Goal: Use online tool/utility: Utilize a website feature to perform a specific function

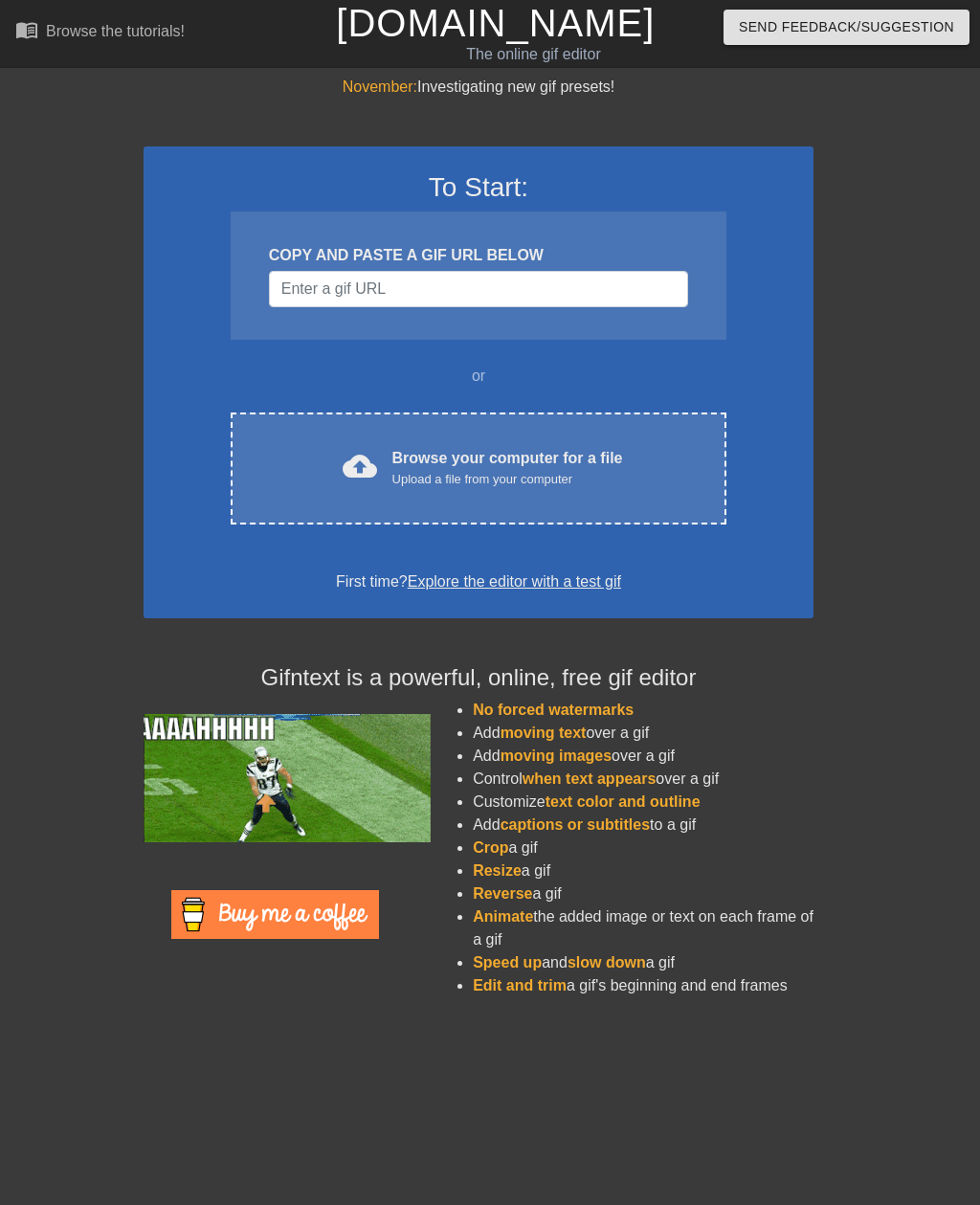
click at [512, 470] on div "Upload a file from your computer" at bounding box center [508, 479] width 230 height 20
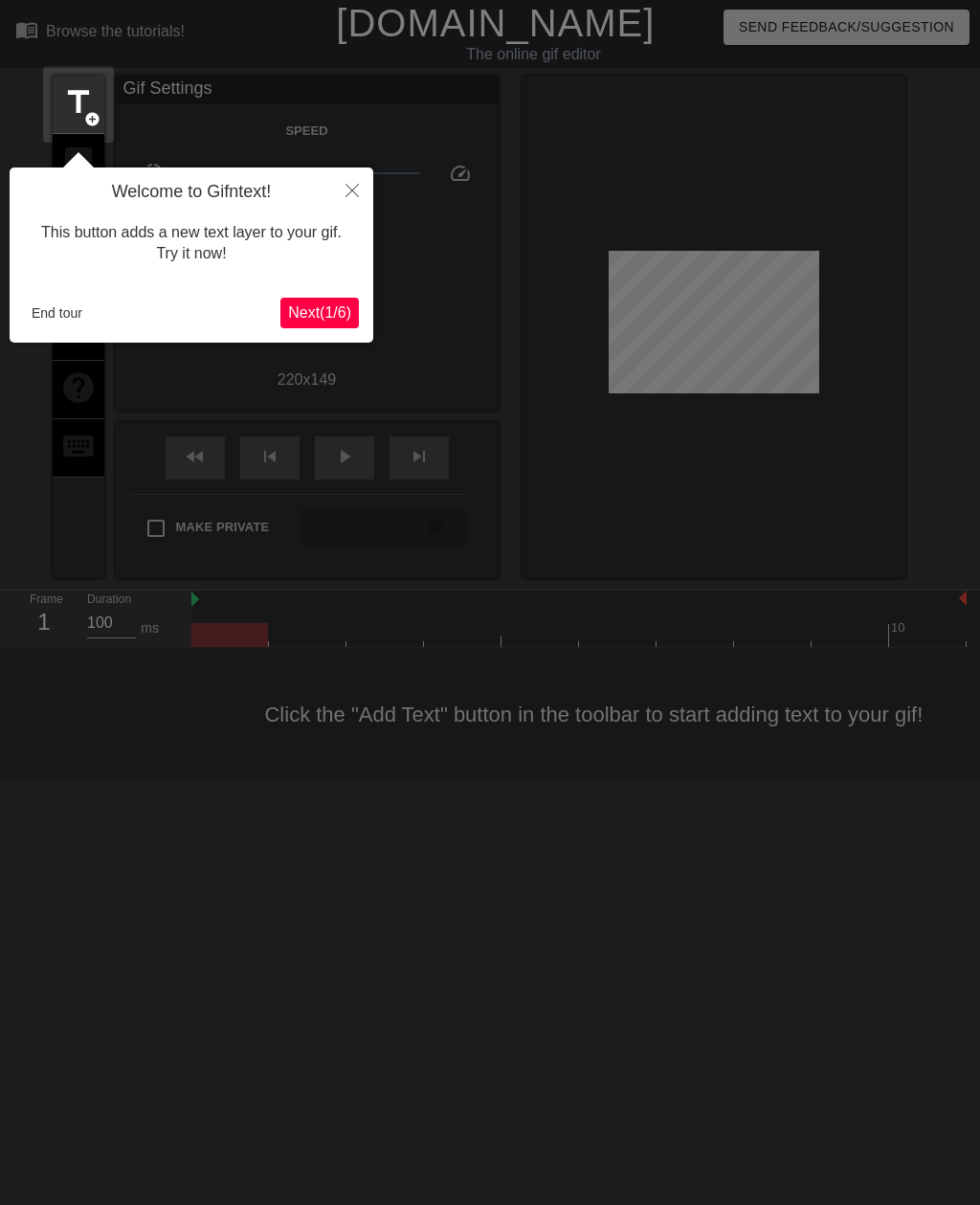
click at [61, 311] on button "End tour" at bounding box center [58, 312] width 66 height 28
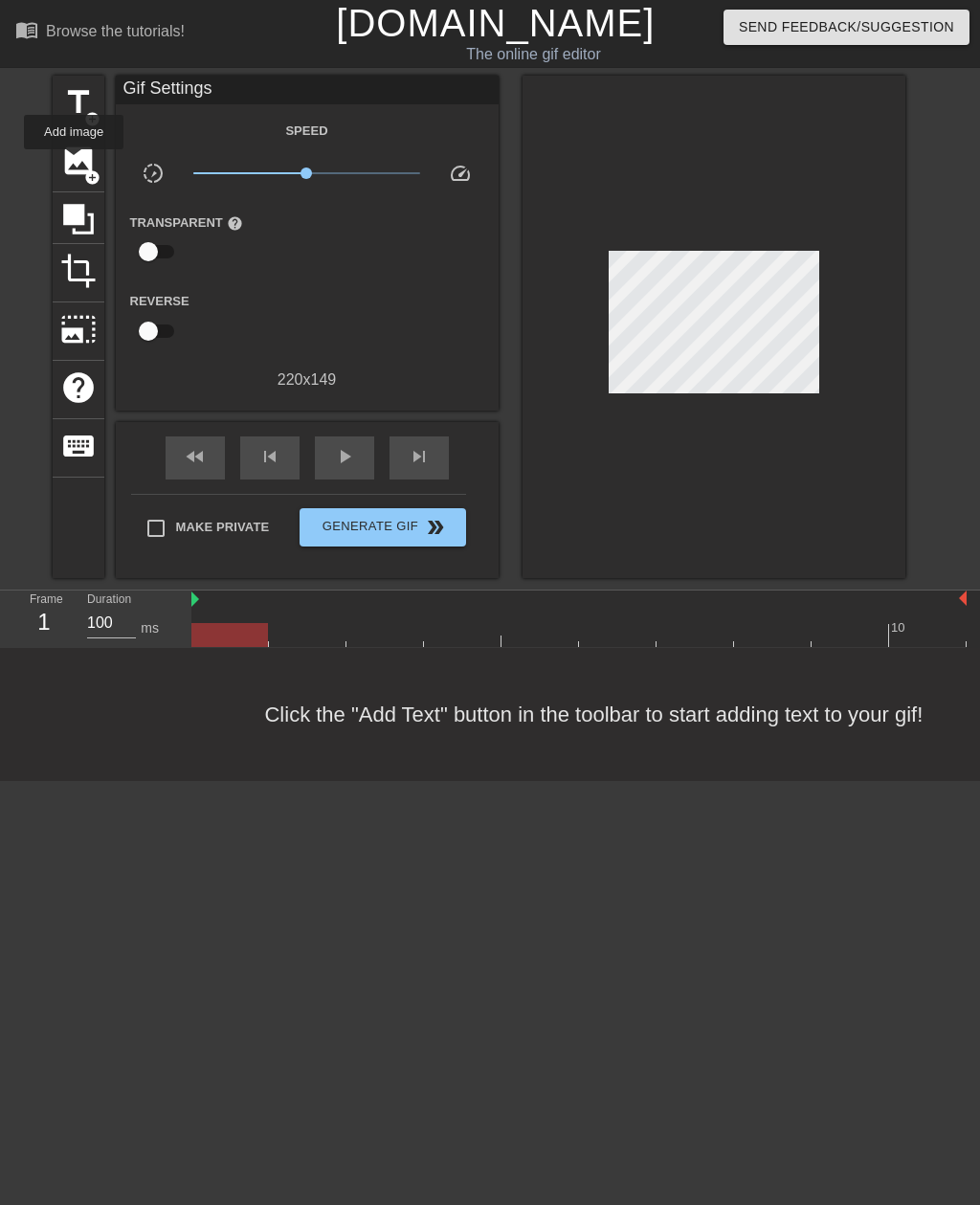
click at [74, 163] on span "image" at bounding box center [78, 160] width 36 height 36
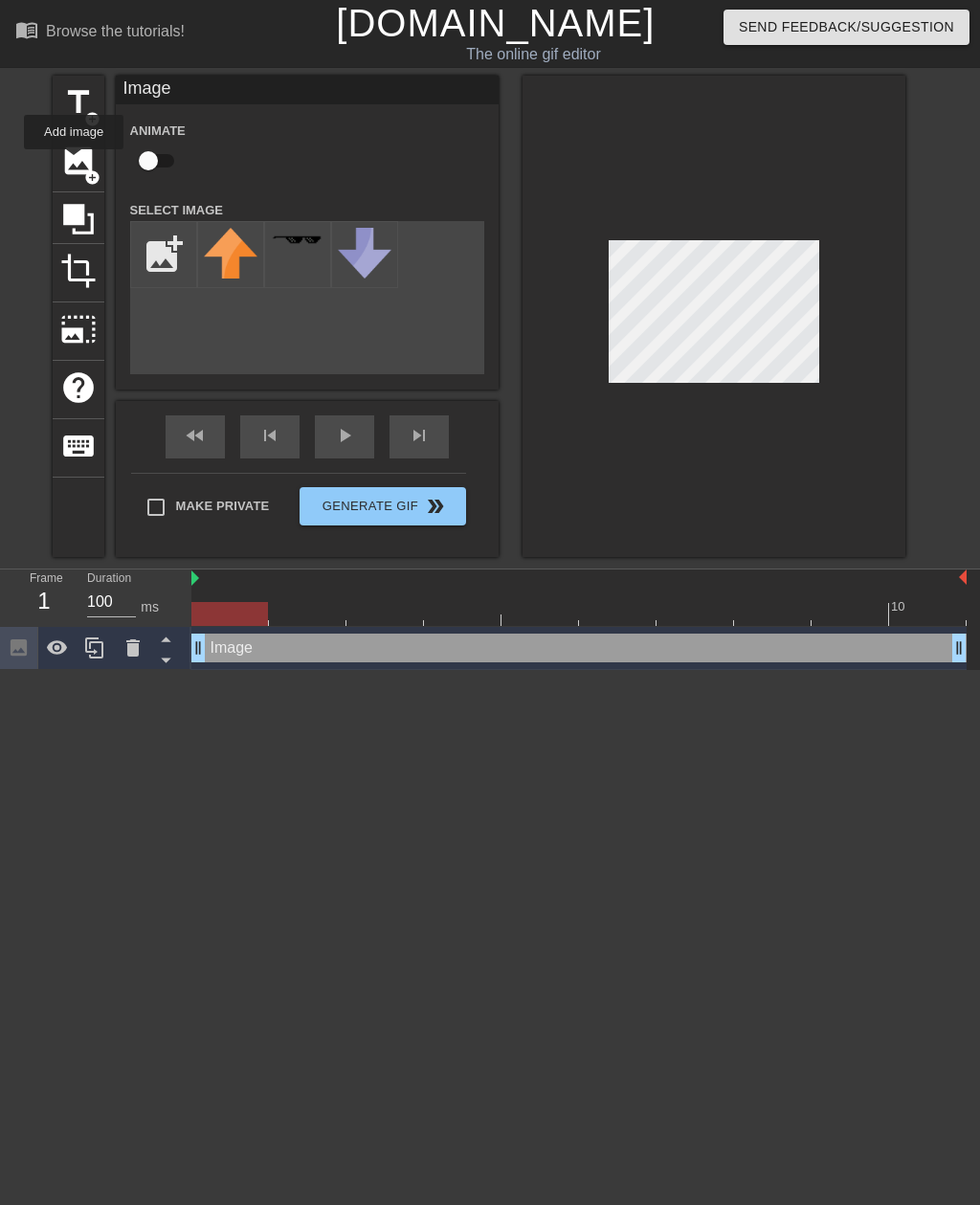
click at [154, 248] on input "file" at bounding box center [163, 254] width 65 height 65
click at [238, 254] on img at bounding box center [230, 254] width 54 height 54
click at [159, 247] on input "file" at bounding box center [163, 254] width 65 height 65
click at [168, 259] on input "file" at bounding box center [163, 254] width 65 height 65
type input "C:\fakepath\EAF9B99D-9A04-4EDF-AD9E-EEF2480F5191.jpeg"
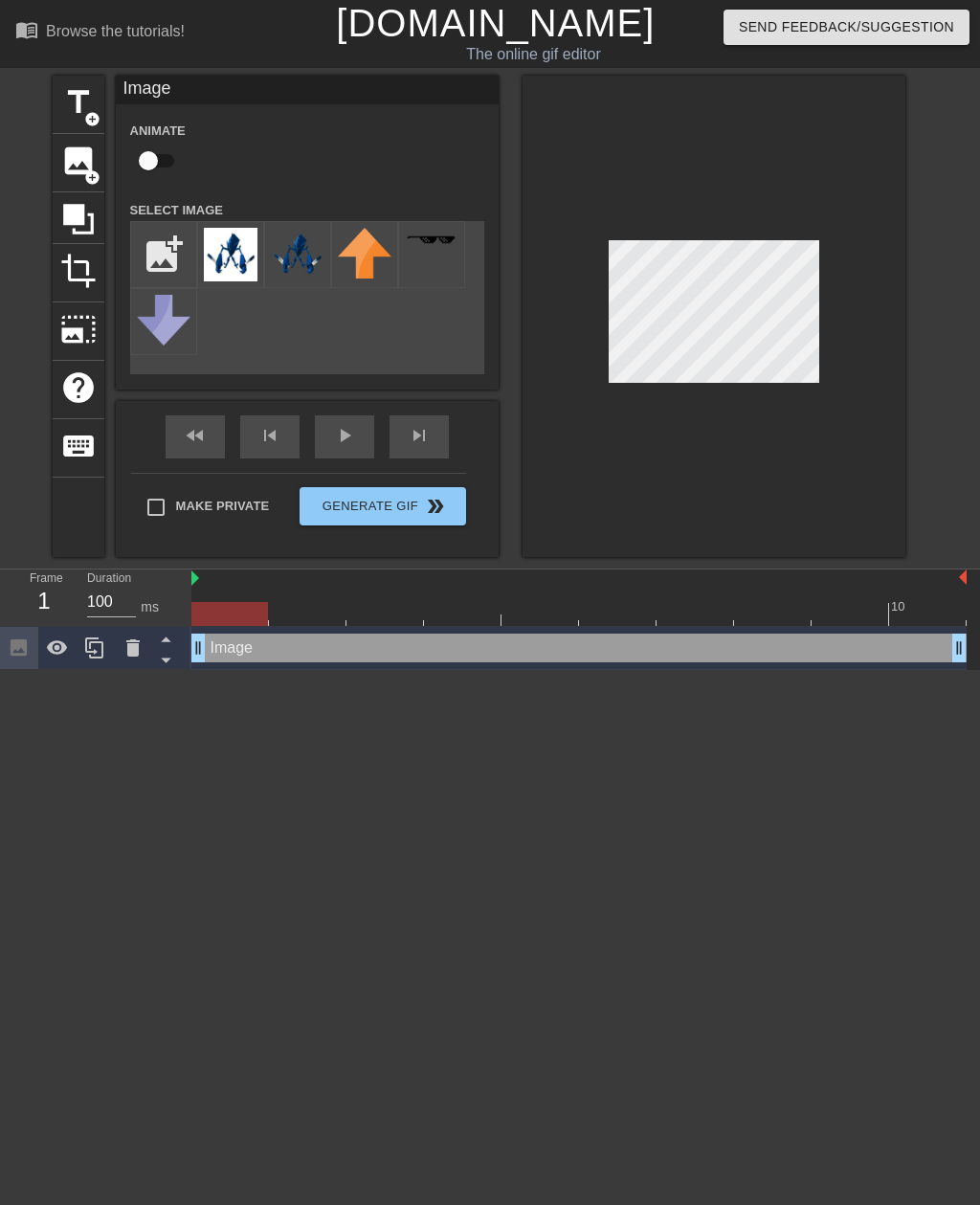
click at [225, 250] on img at bounding box center [230, 254] width 54 height 54
click at [236, 258] on img at bounding box center [230, 254] width 54 height 54
click at [844, 178] on div at bounding box center [714, 315] width 383 height 481
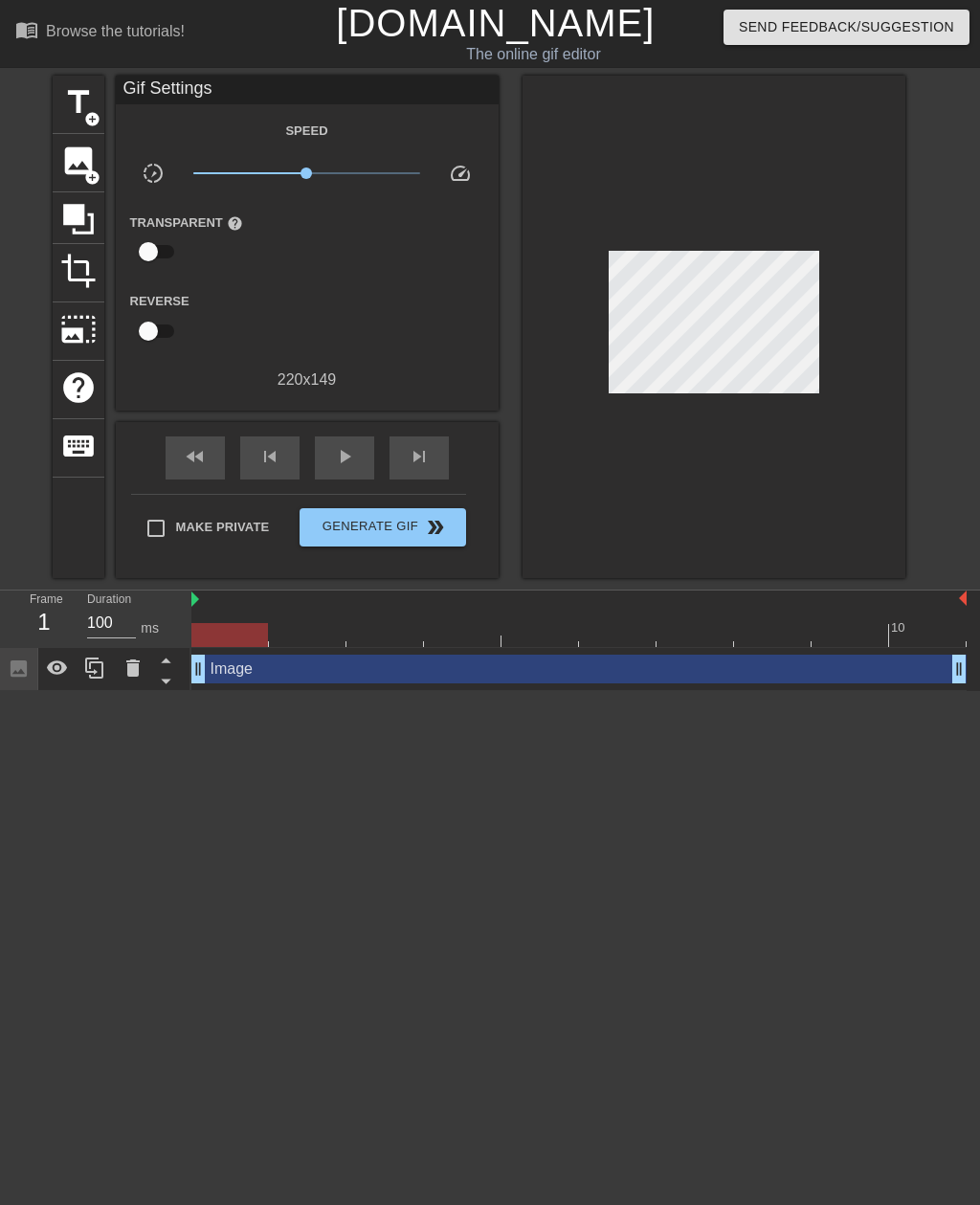
click at [413, 534] on span "Generate Gif double_arrow" at bounding box center [383, 527] width 150 height 23
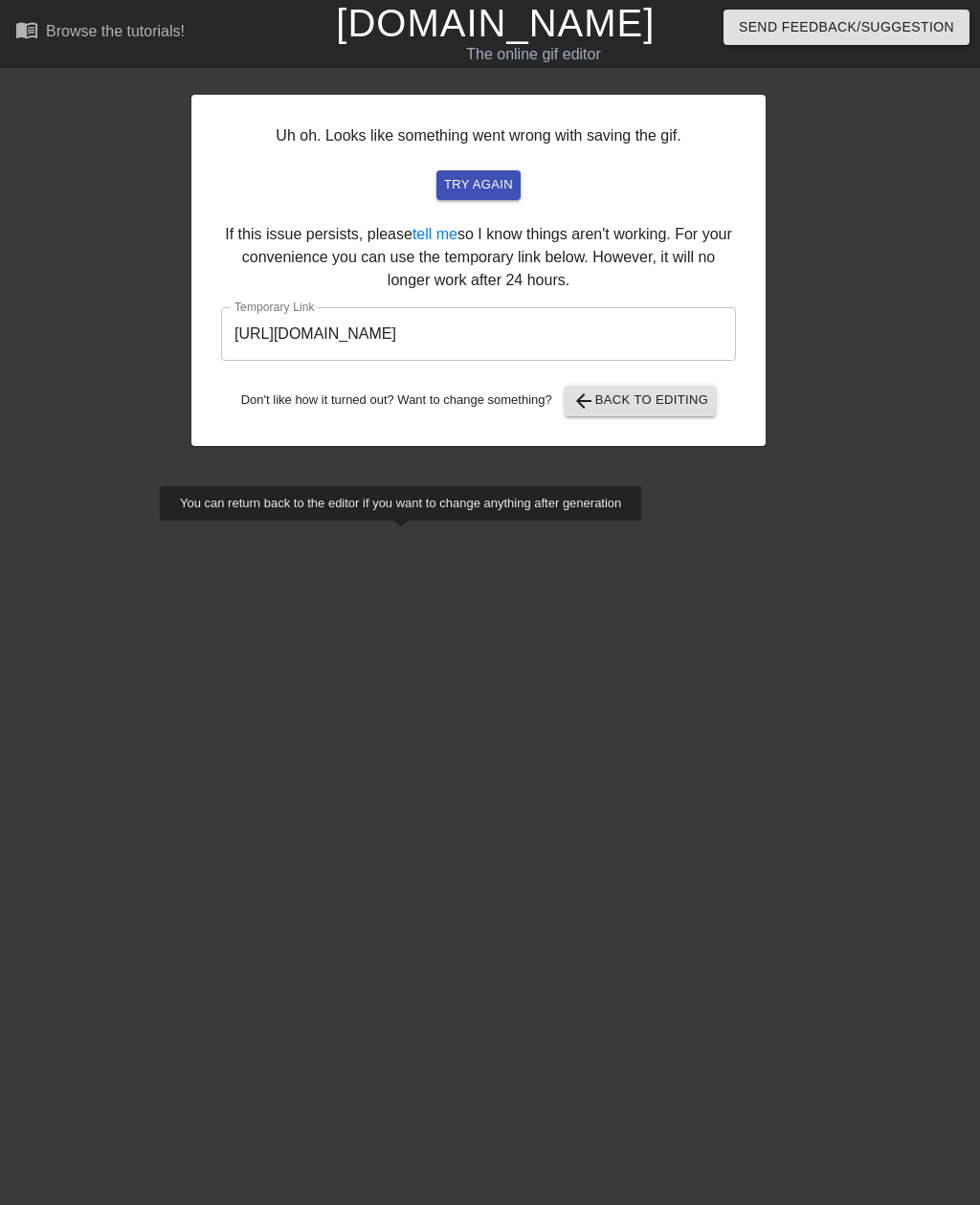
click at [486, 198] on button "try again" at bounding box center [478, 185] width 84 height 29
click at [505, 188] on span "try again" at bounding box center [478, 185] width 69 height 22
click at [692, 410] on span "arrow_back Back to Editing" at bounding box center [640, 401] width 137 height 23
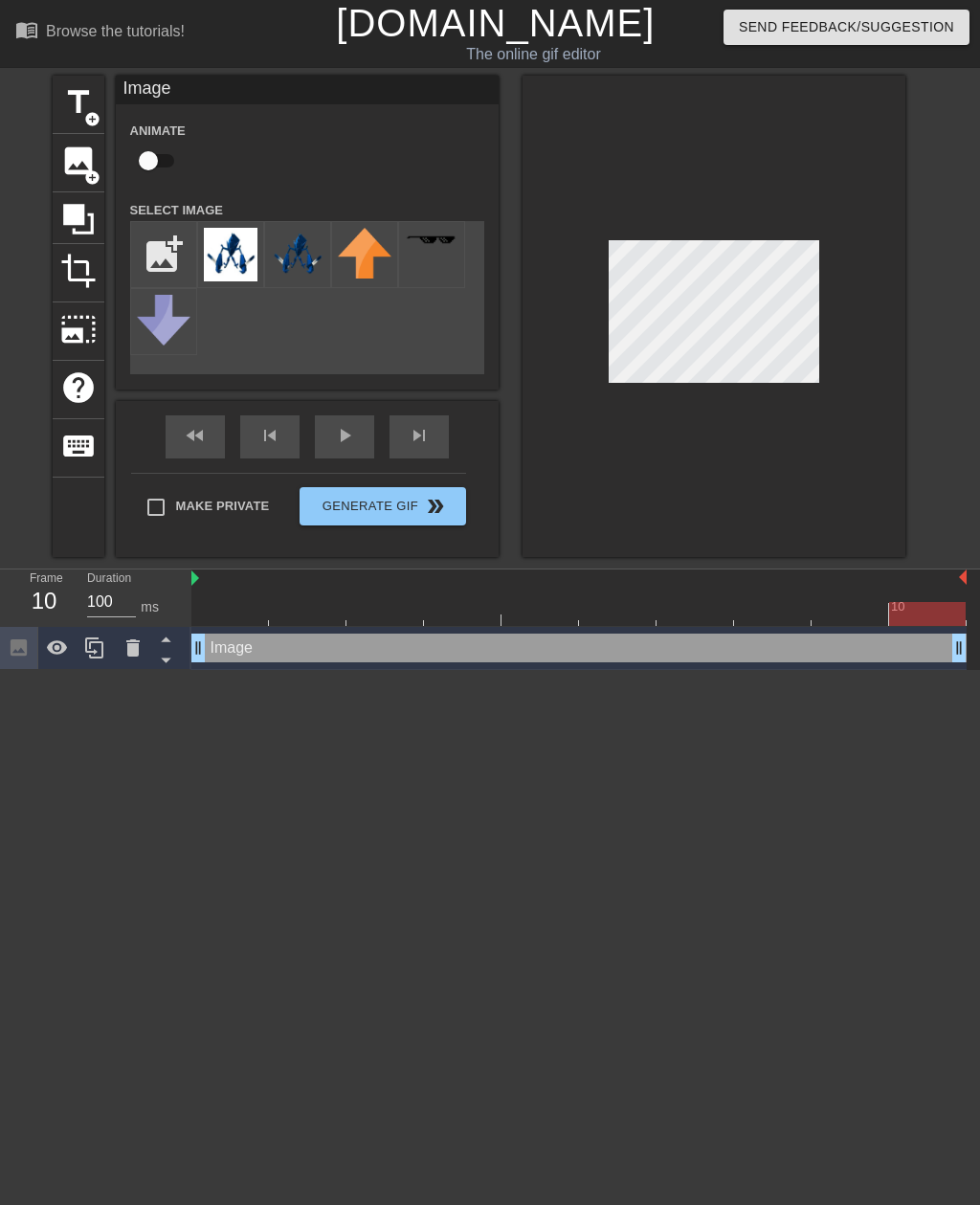
click at [294, 271] on img at bounding box center [297, 254] width 54 height 54
click at [232, 260] on img at bounding box center [230, 254] width 54 height 54
click at [875, 378] on div at bounding box center [714, 315] width 383 height 481
click at [774, 456] on div at bounding box center [714, 315] width 383 height 481
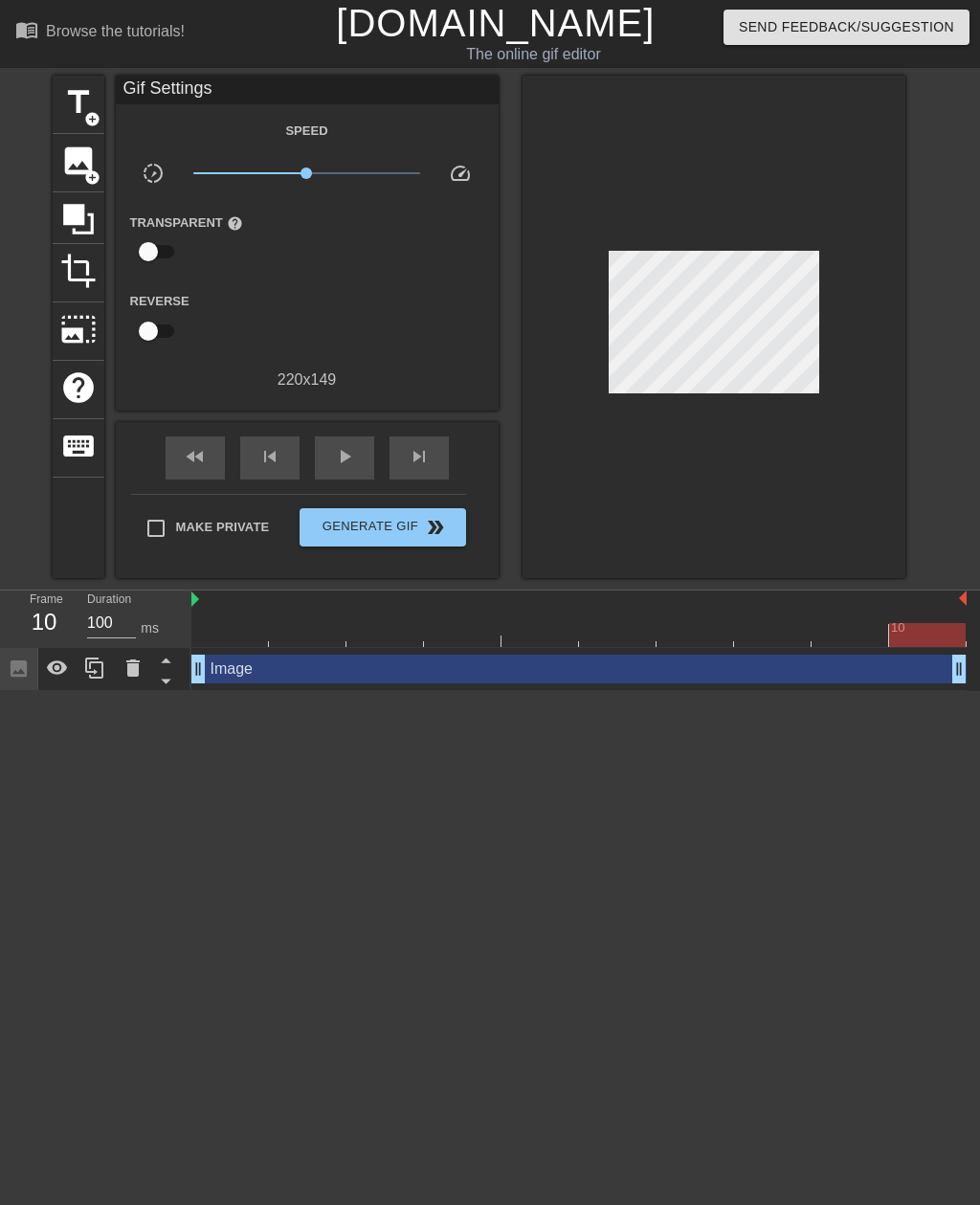
click at [406, 524] on span "Generate Gif double_arrow" at bounding box center [383, 527] width 150 height 23
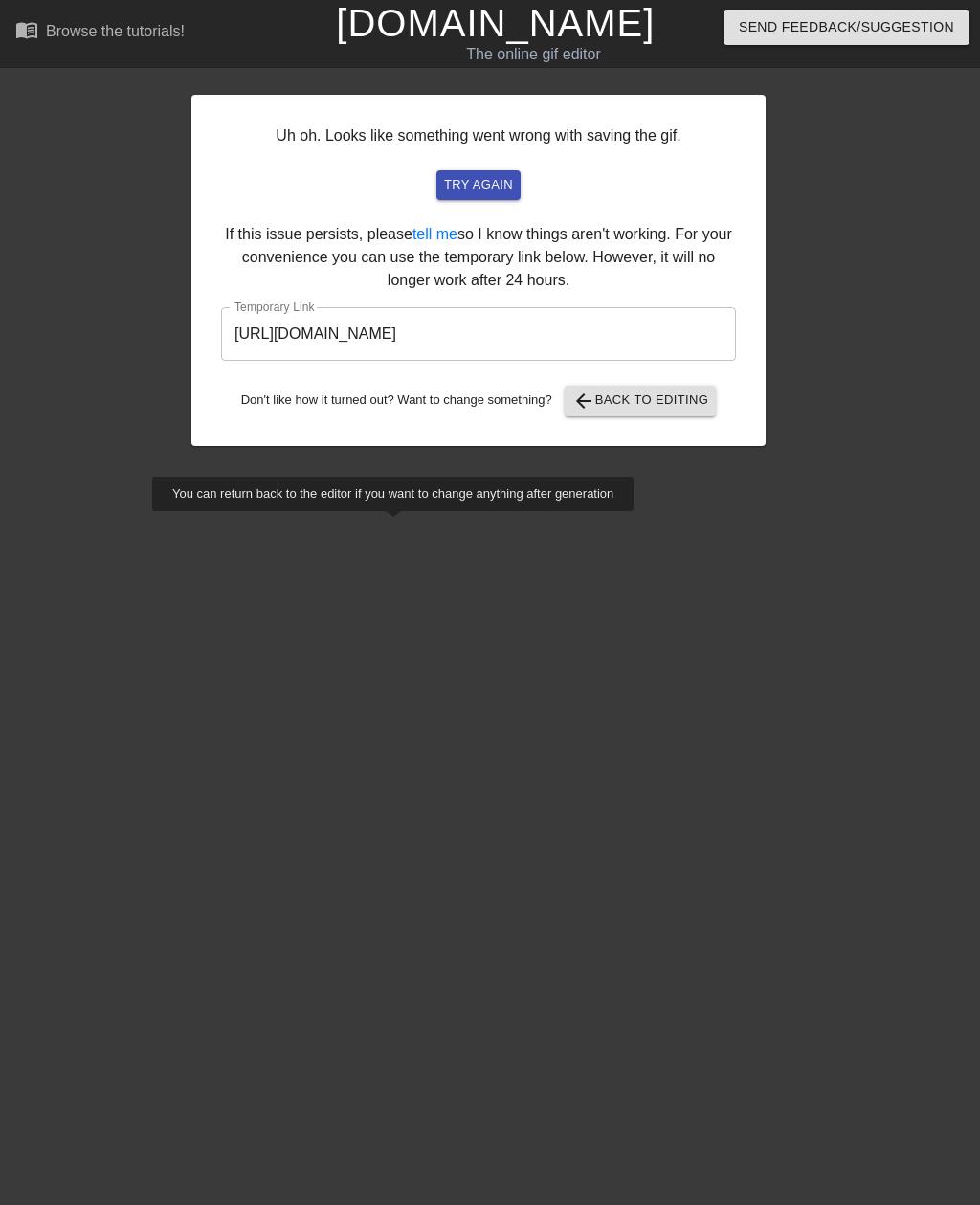
click at [620, 346] on input "[URL][DOMAIN_NAME]" at bounding box center [477, 334] width 514 height 54
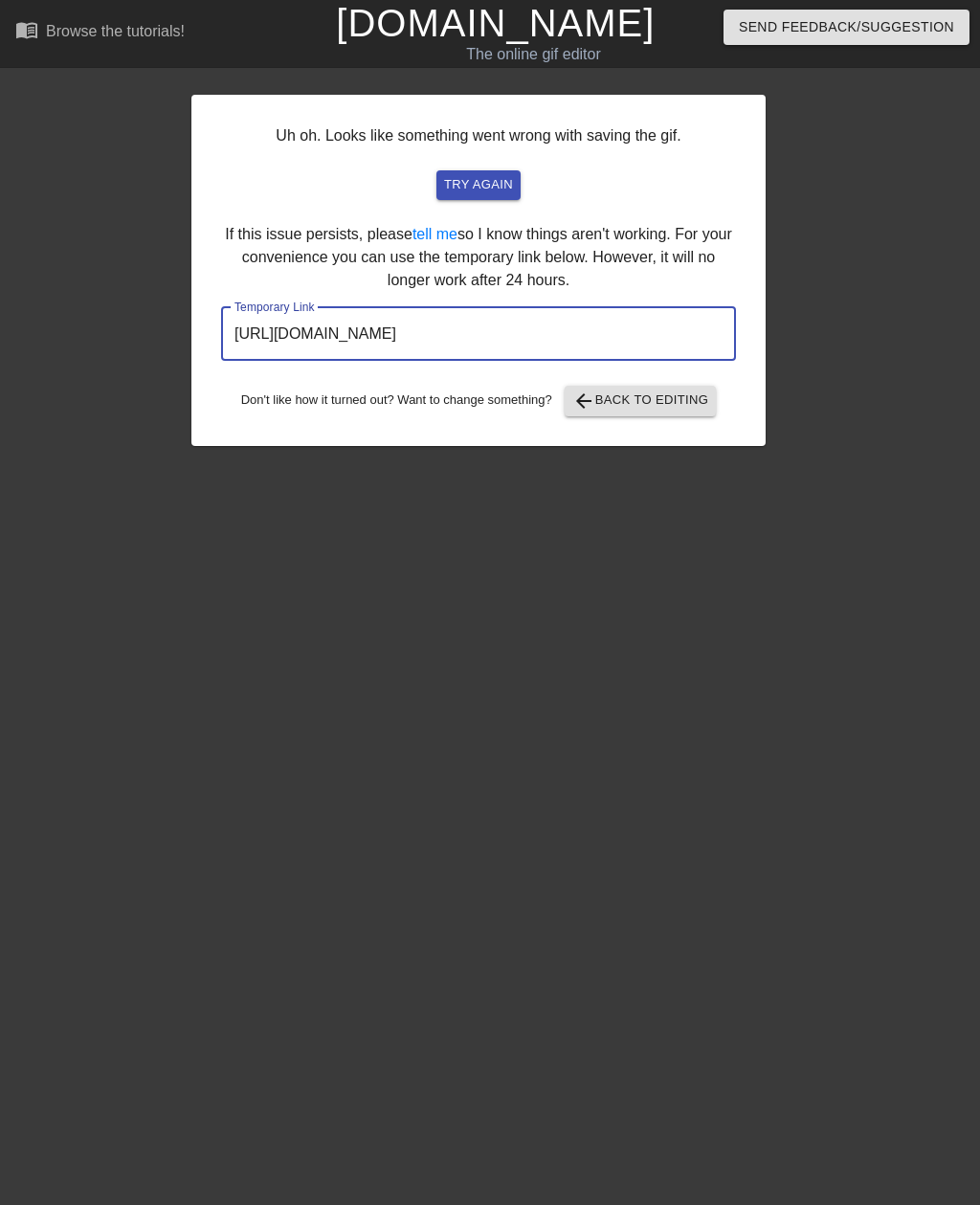
click at [582, 338] on input "[URL][DOMAIN_NAME]" at bounding box center [477, 334] width 514 height 54
click at [588, 332] on input "[URL][DOMAIN_NAME]" at bounding box center [477, 334] width 514 height 54
click at [653, 396] on span "arrow_back Back to Editing" at bounding box center [640, 401] width 137 height 23
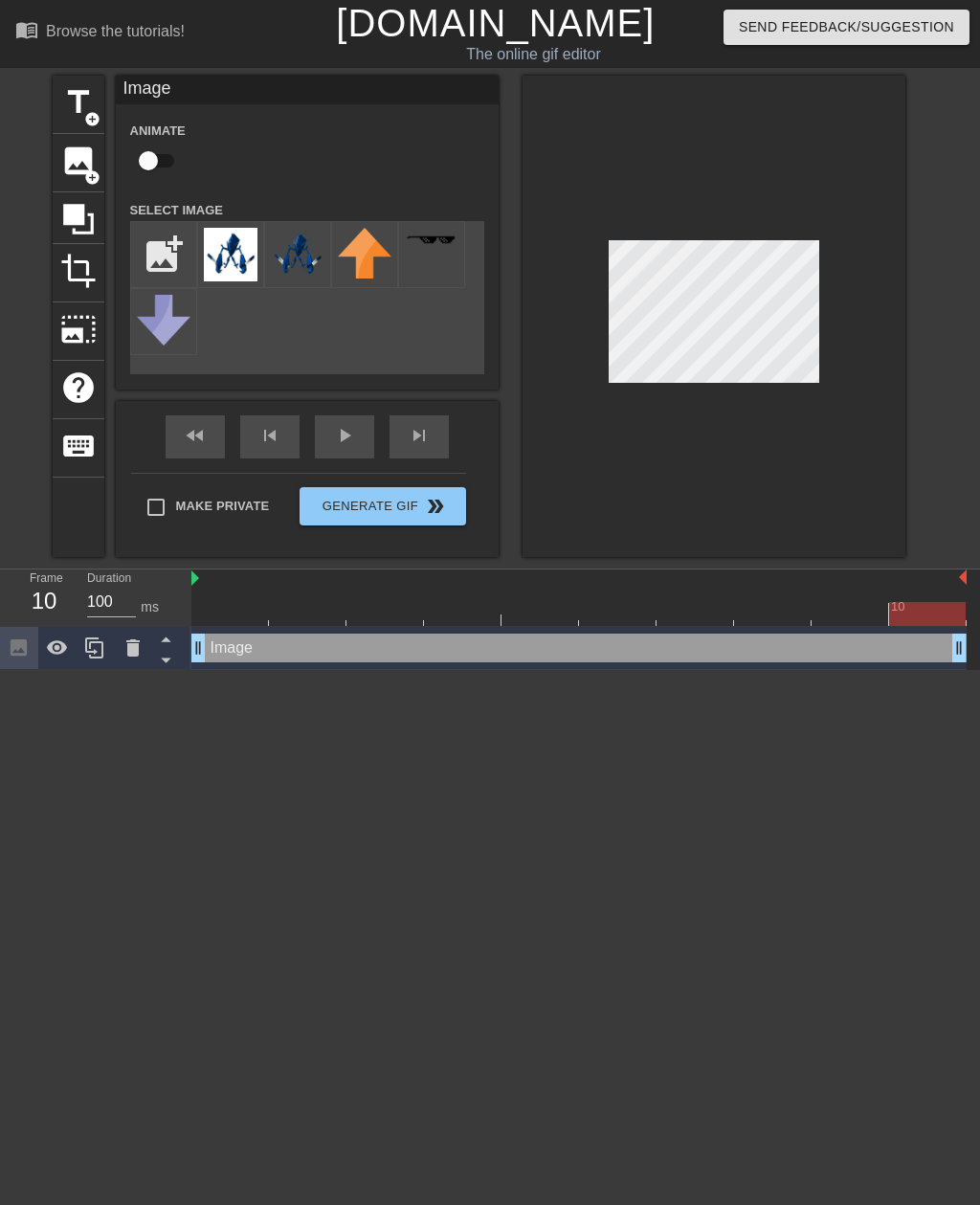
click at [130, 650] on icon at bounding box center [133, 648] width 14 height 18
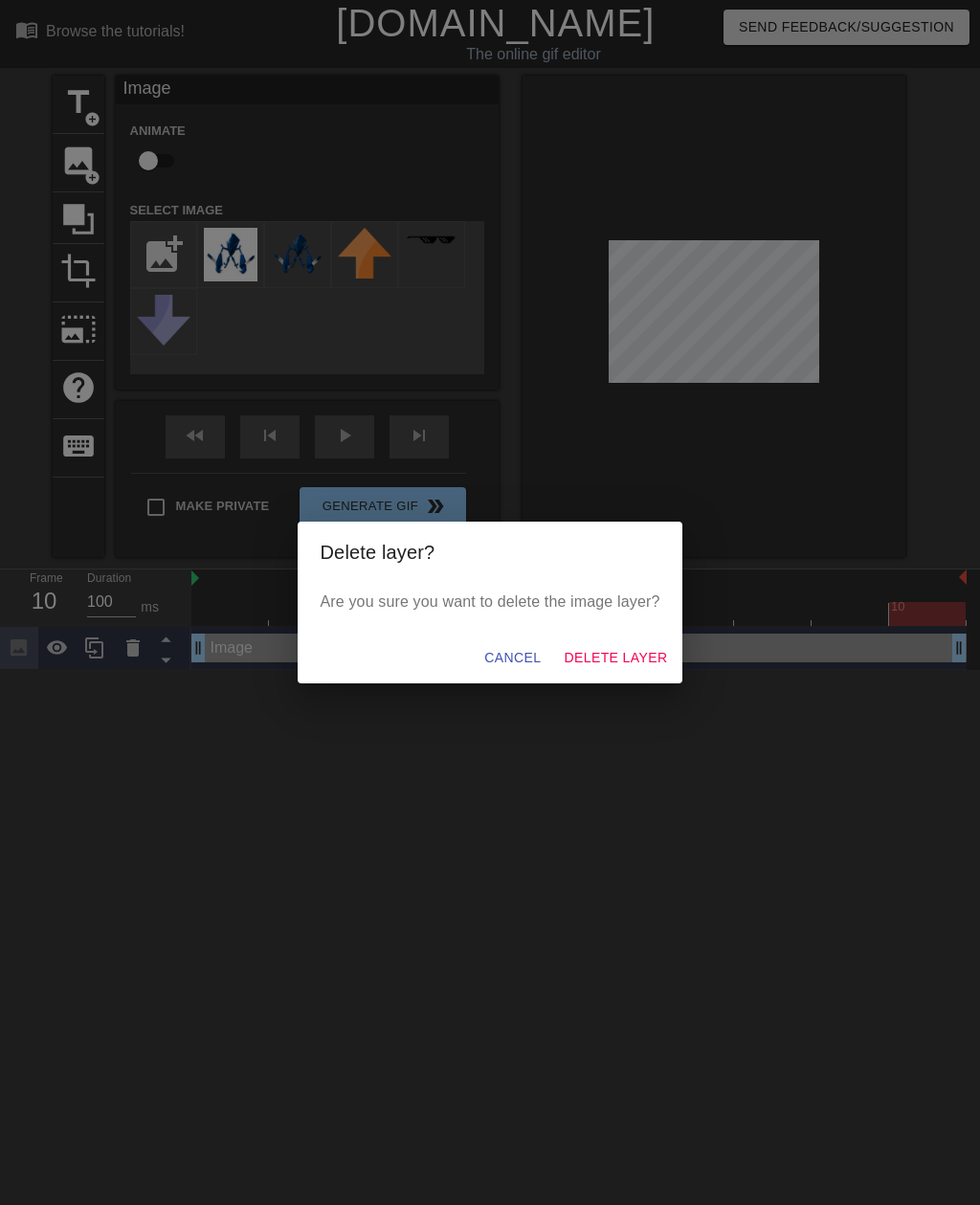
click at [512, 653] on span "Cancel" at bounding box center [512, 658] width 57 height 24
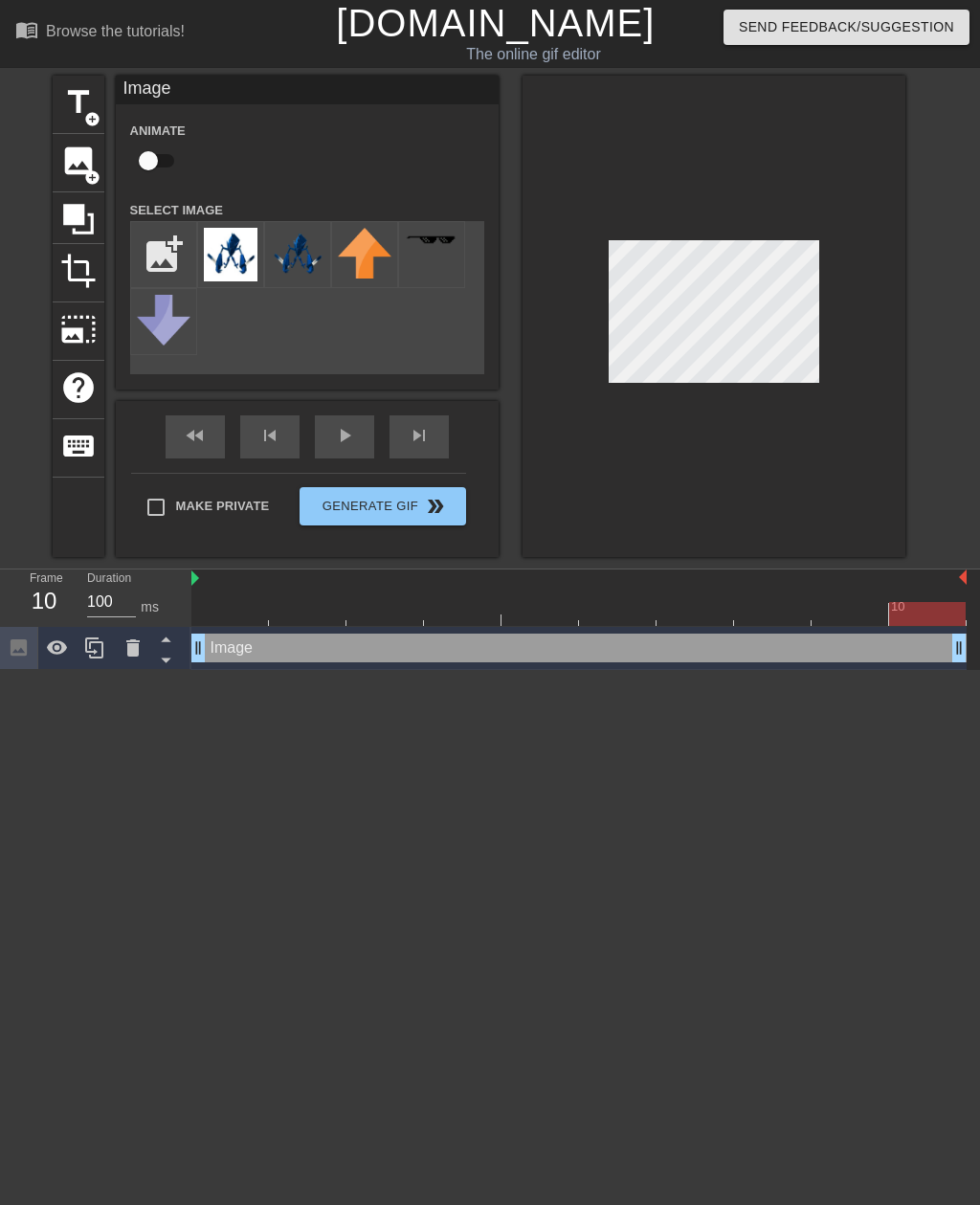
click at [737, 444] on div at bounding box center [714, 315] width 383 height 481
click at [136, 650] on icon at bounding box center [133, 648] width 14 height 18
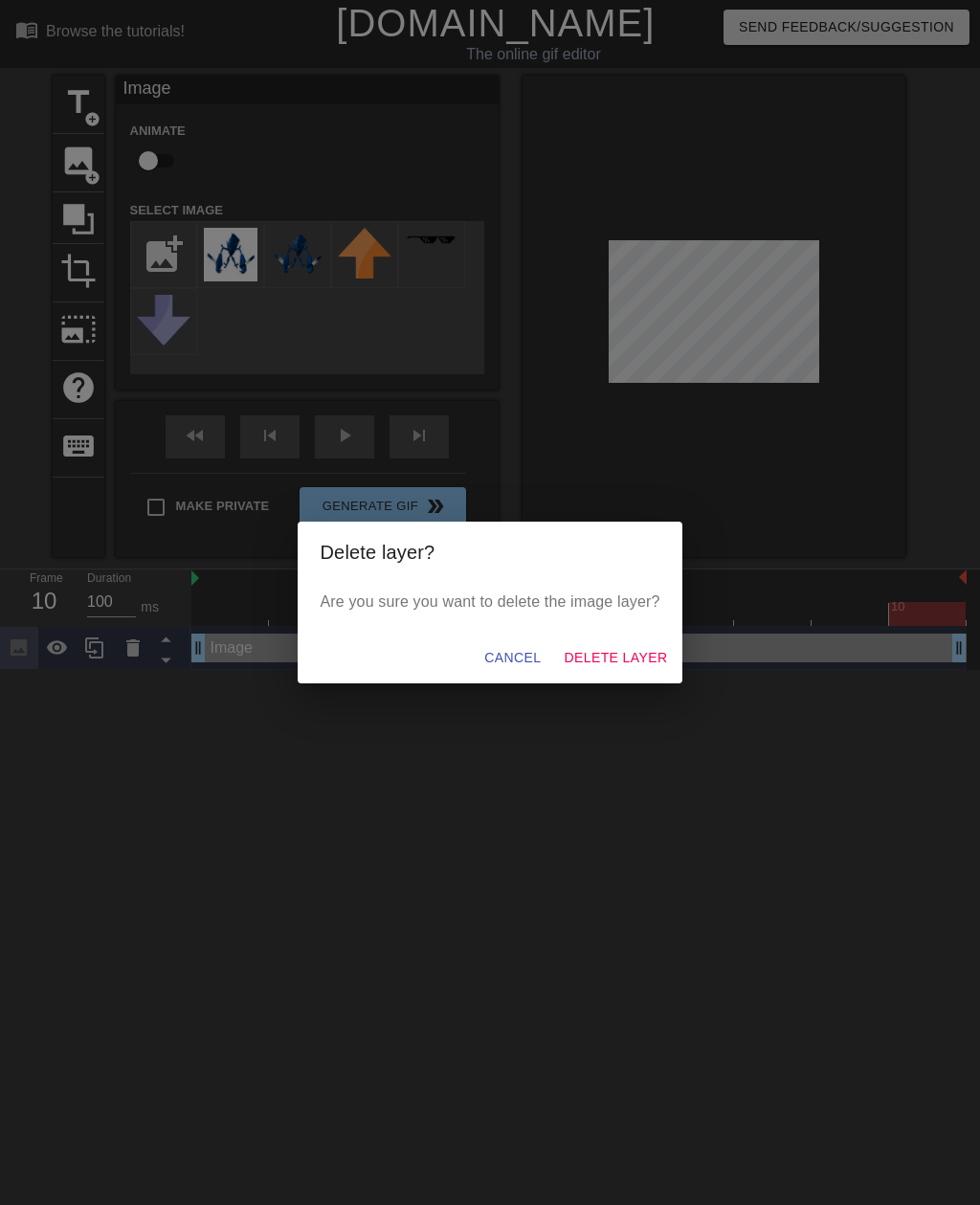
click at [609, 660] on span "Delete Layer" at bounding box center [615, 658] width 103 height 24
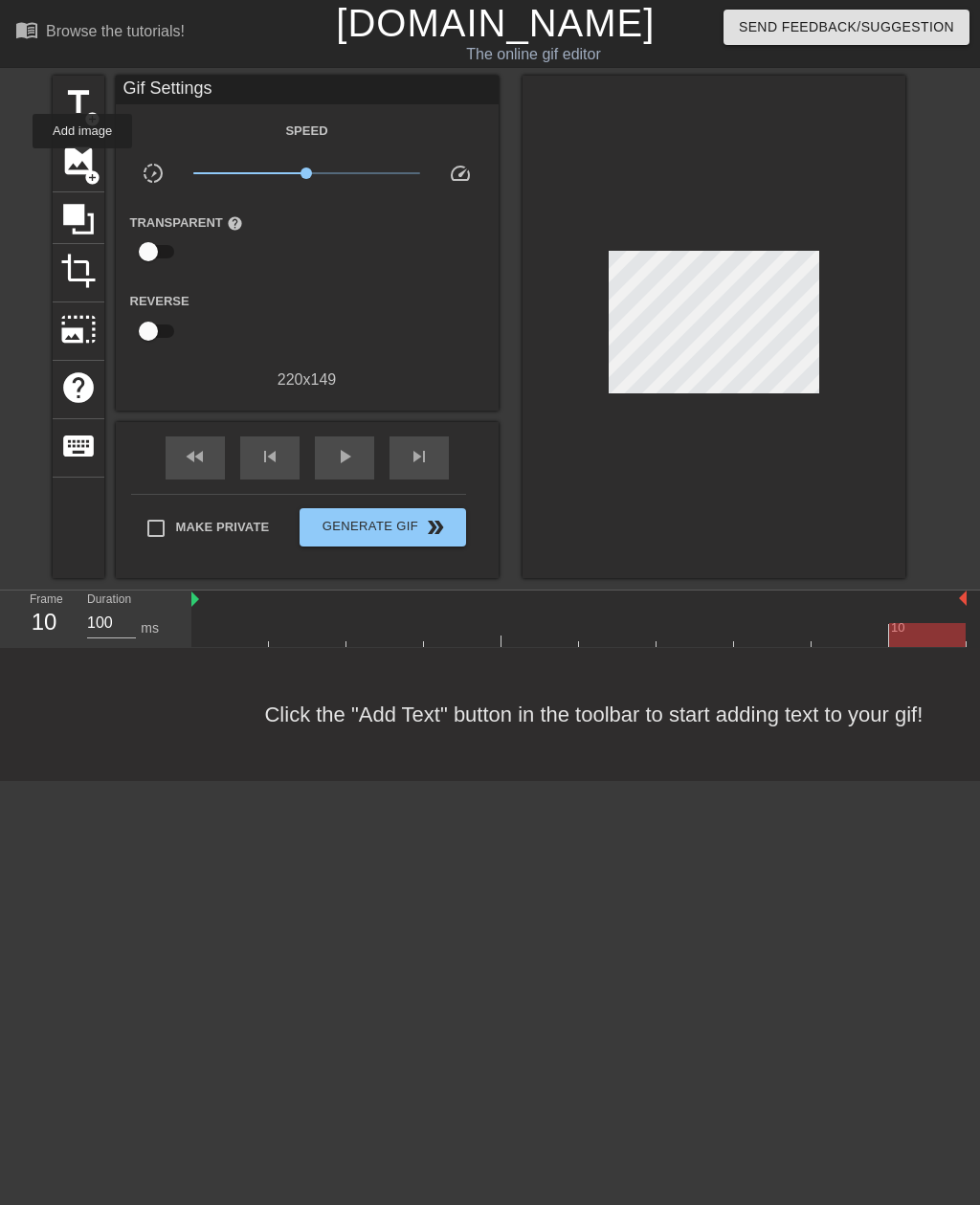
click at [83, 162] on span "image" at bounding box center [78, 160] width 36 height 36
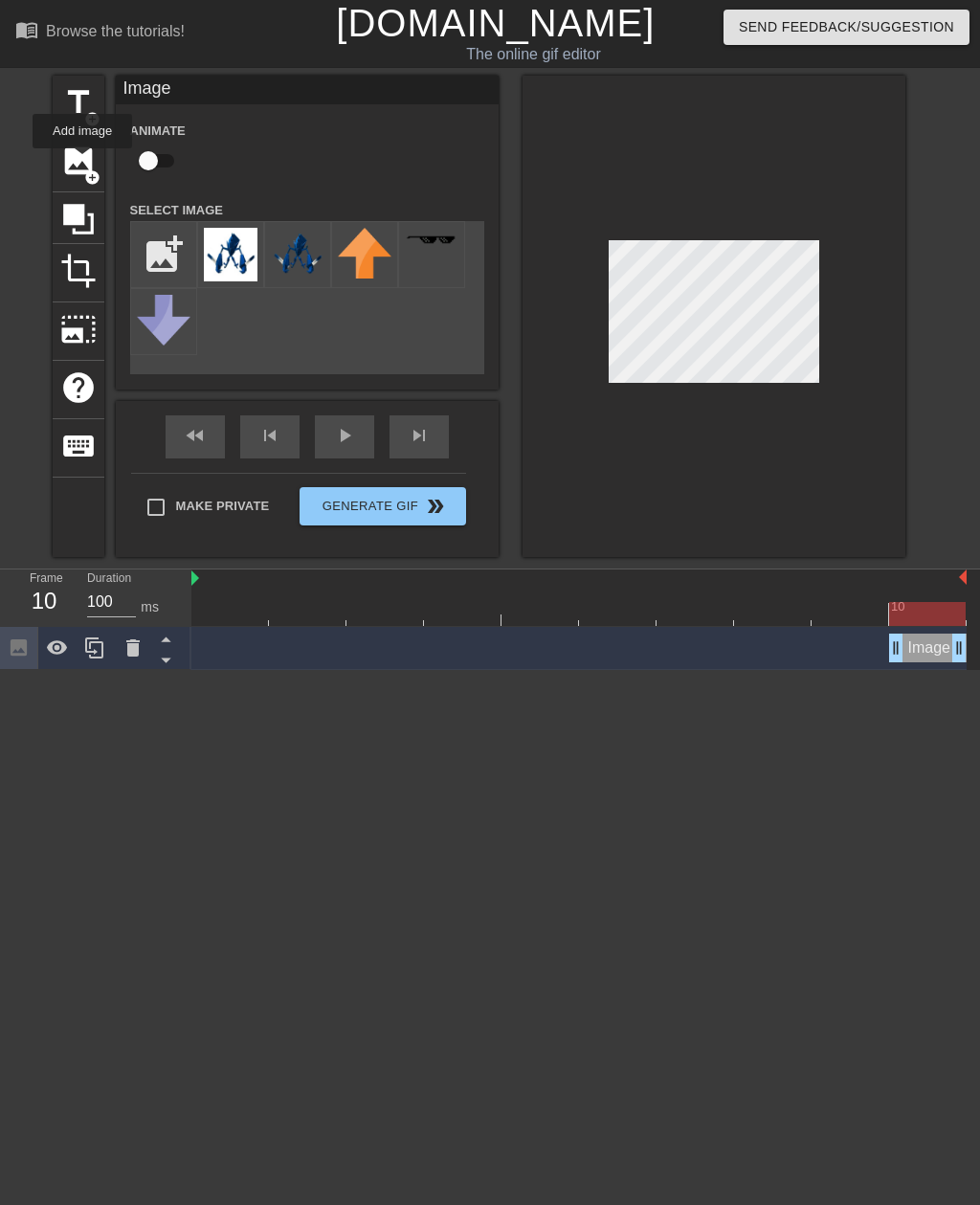
click at [167, 250] on input "file" at bounding box center [163, 254] width 65 height 65
type input "C:\fakepath\09CFC7EC-CF64-4C33-9A1E-898367FCE1B5.jpeg"
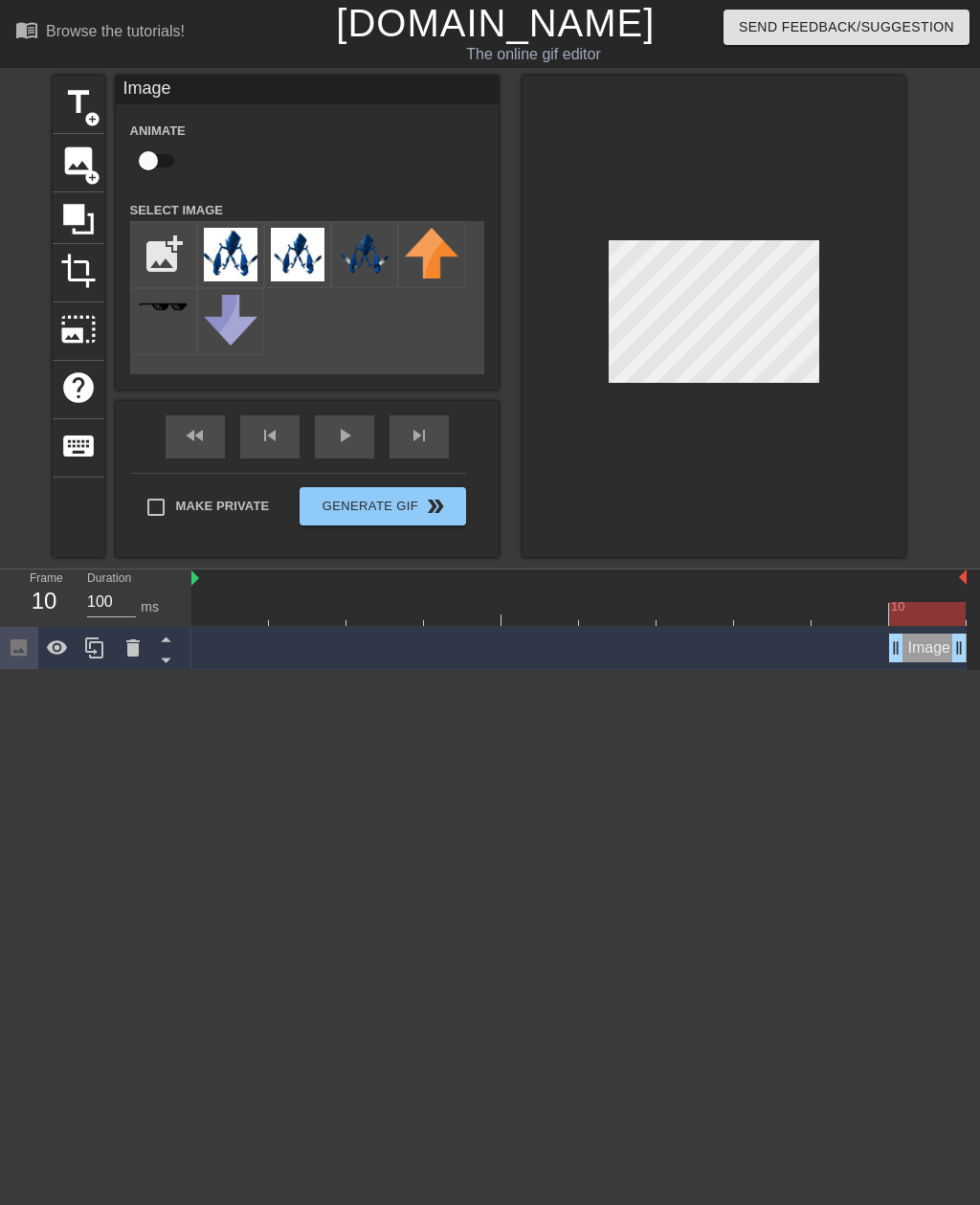
click at [229, 272] on img at bounding box center [230, 254] width 54 height 54
click at [881, 312] on div at bounding box center [714, 315] width 383 height 481
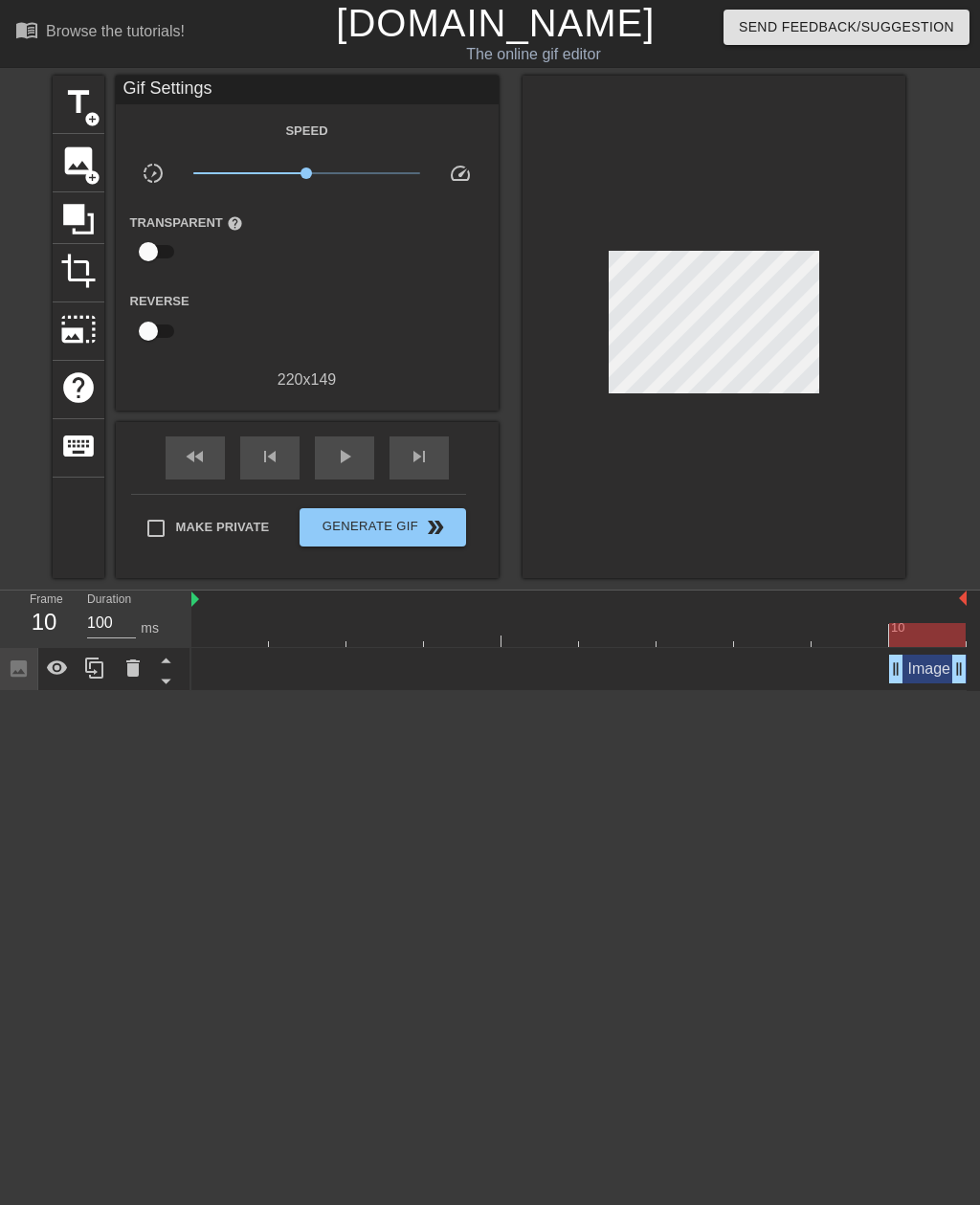
click at [448, 521] on span "Generate Gif double_arrow" at bounding box center [383, 527] width 150 height 23
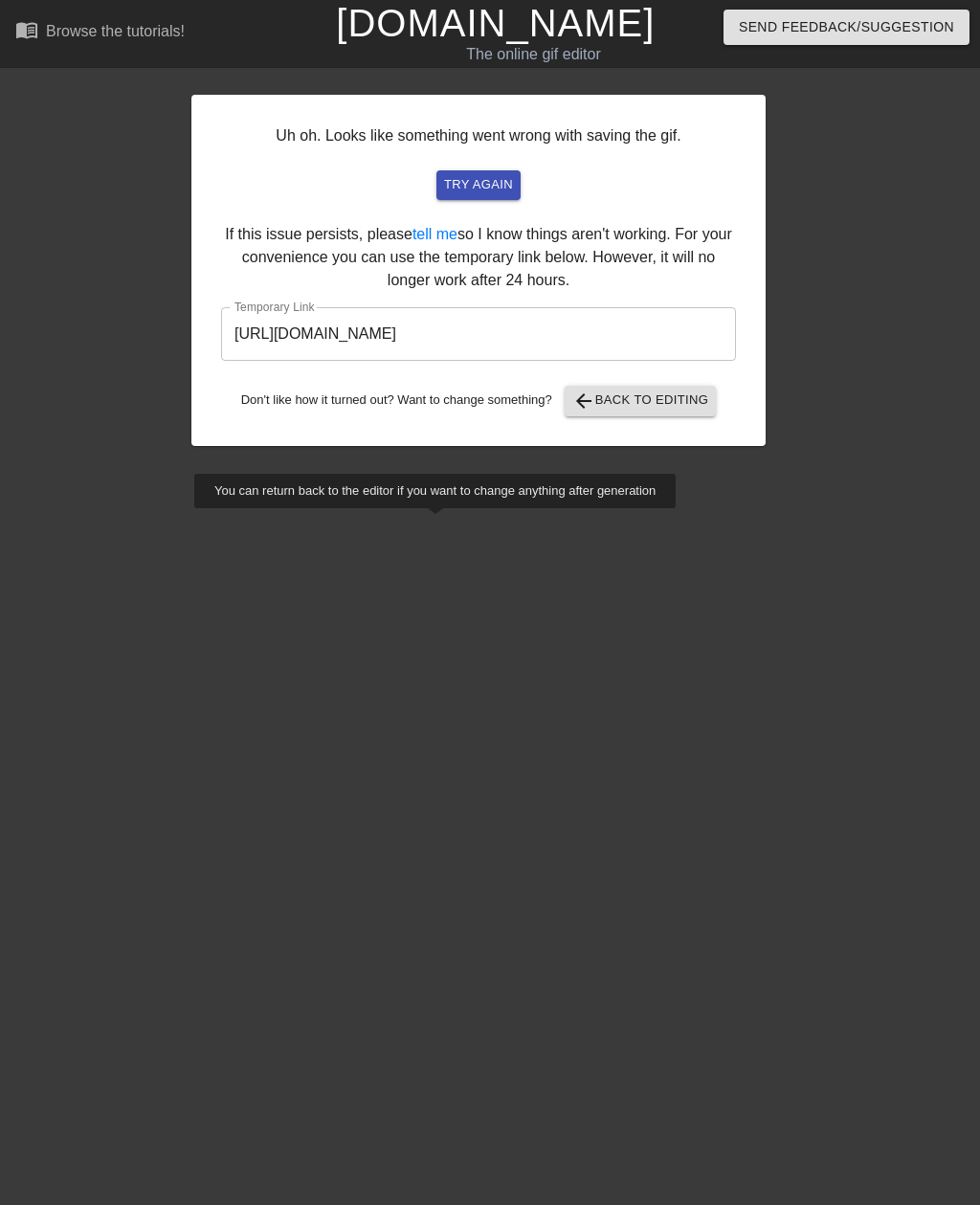
click at [634, 333] on input "[URL][DOMAIN_NAME]" at bounding box center [477, 334] width 514 height 54
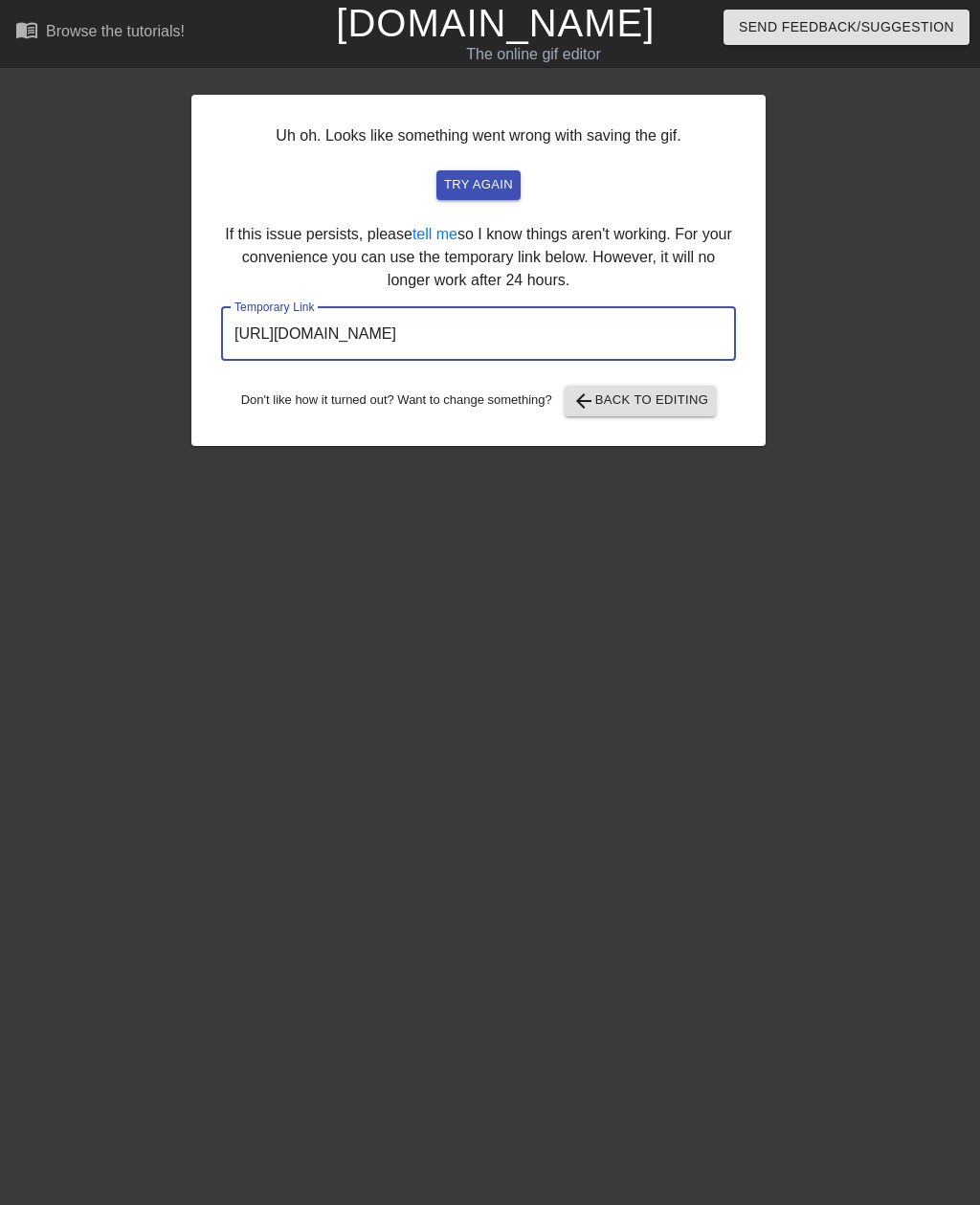
click at [604, 335] on input "[URL][DOMAIN_NAME]" at bounding box center [477, 334] width 514 height 54
click at [605, 331] on input "[URL][DOMAIN_NAME]" at bounding box center [477, 334] width 514 height 54
click at [505, 188] on span "try again" at bounding box center [478, 185] width 69 height 22
click at [646, 391] on span "arrow_back Back to Editing" at bounding box center [640, 401] width 137 height 23
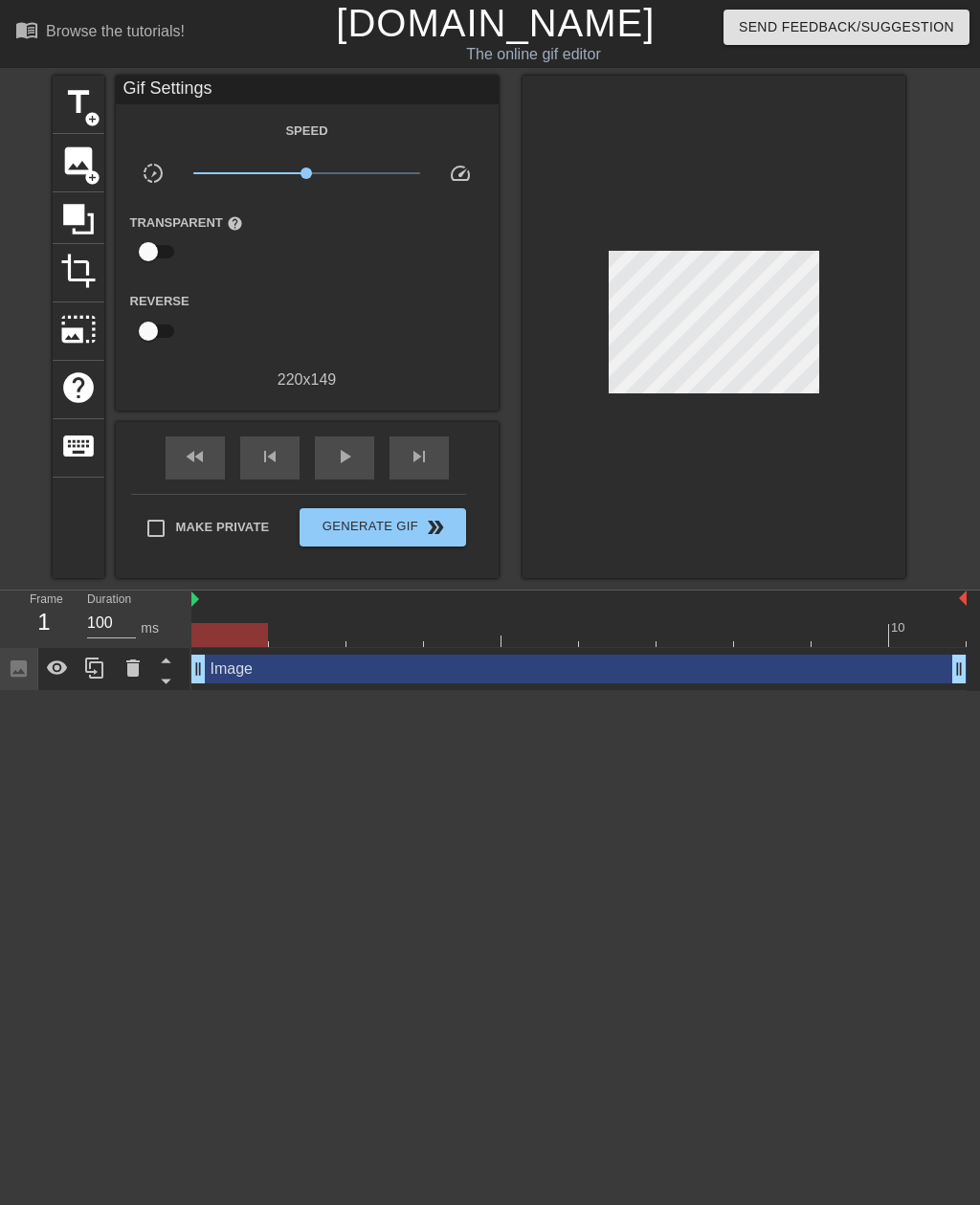
click at [436, 530] on span "double_arrow" at bounding box center [435, 527] width 23 height 23
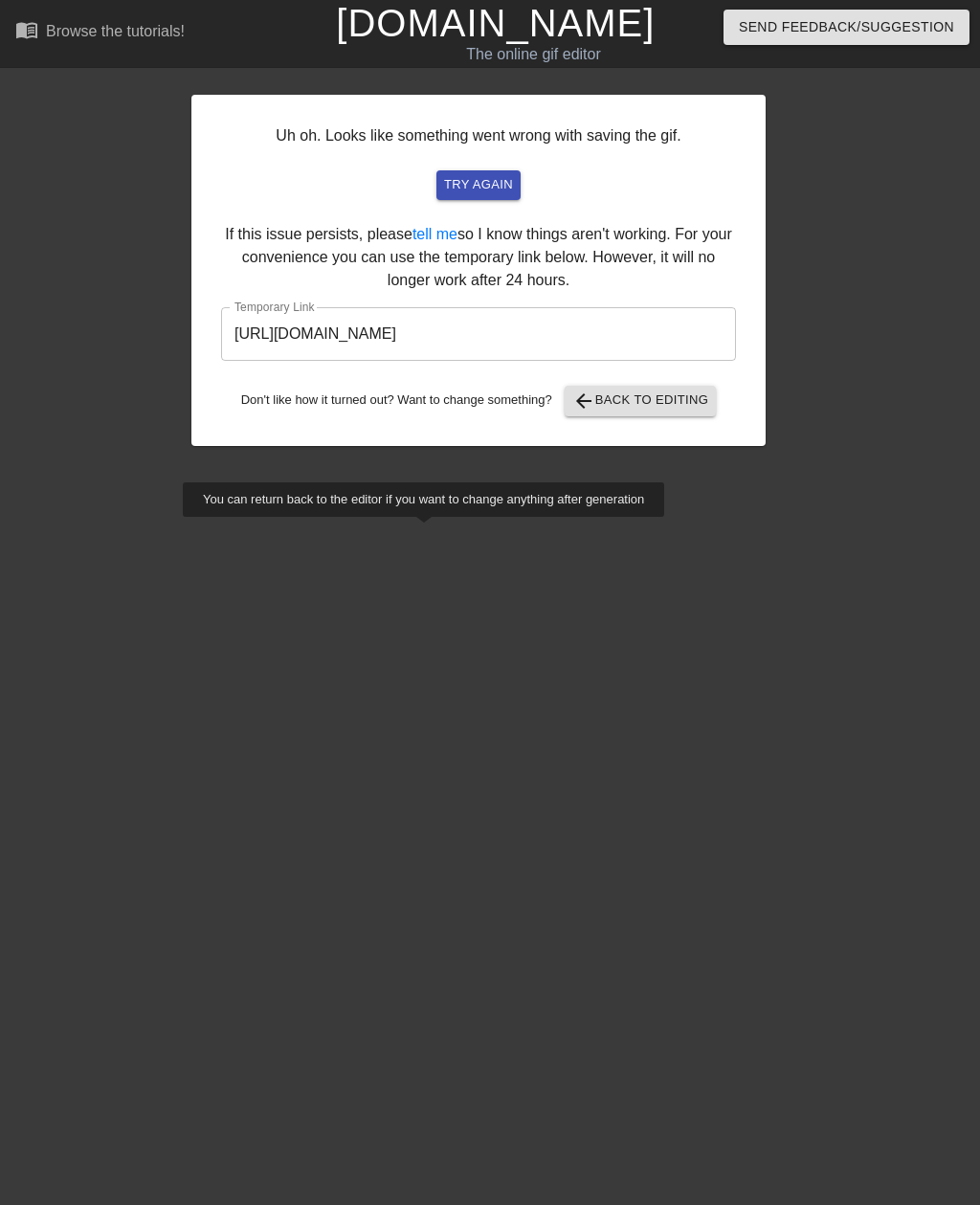
click at [483, 333] on input "[URL][DOMAIN_NAME]" at bounding box center [477, 334] width 514 height 54
click at [496, 331] on input "[URL][DOMAIN_NAME]" at bounding box center [477, 334] width 514 height 54
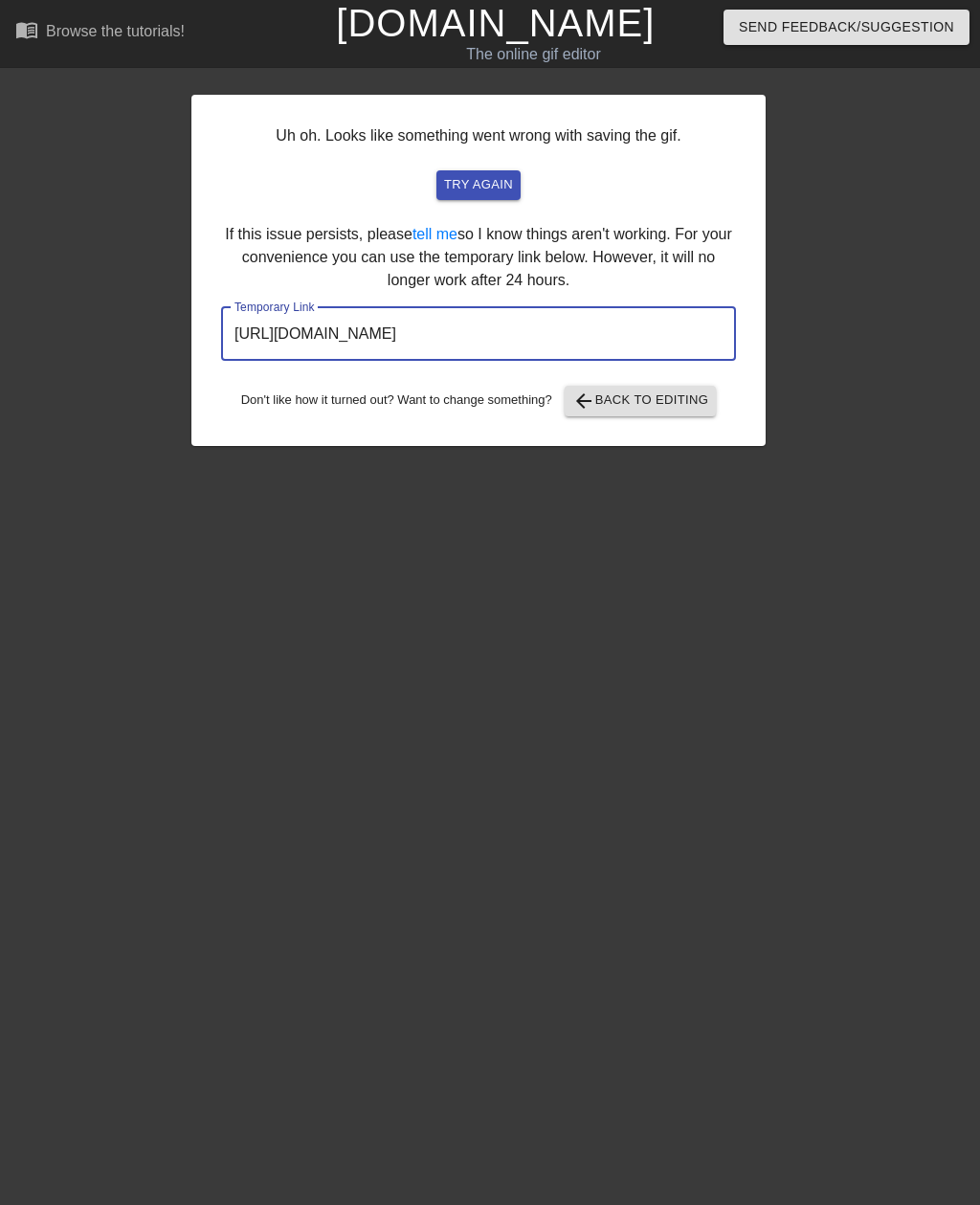
click at [497, 329] on input "[URL][DOMAIN_NAME]" at bounding box center [477, 334] width 514 height 54
